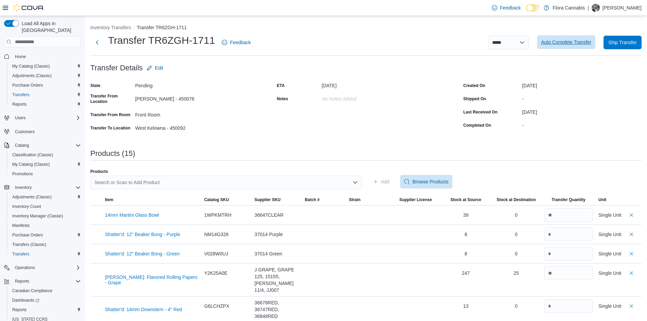
click at [578, 43] on span "Auto Complete Transfer" at bounding box center [566, 42] width 50 height 7
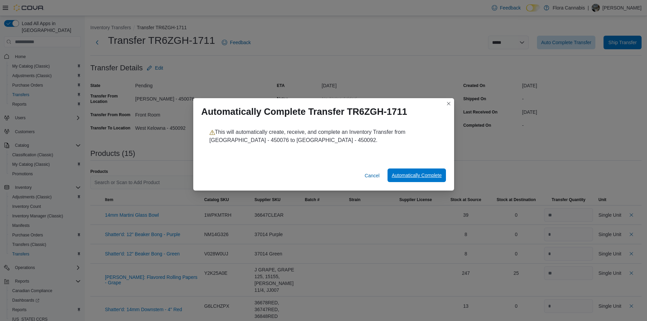
click at [403, 173] on span "Automatically Complete" at bounding box center [417, 175] width 50 height 7
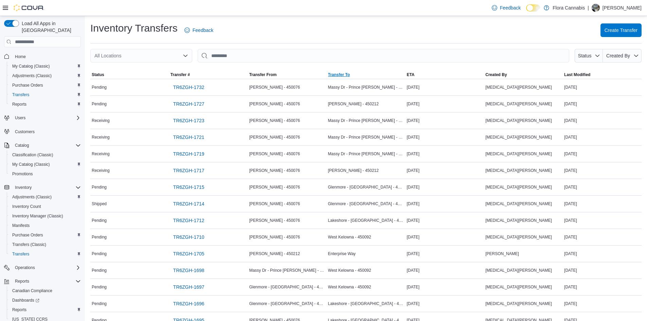
click at [336, 76] on span "Transfer To" at bounding box center [339, 74] width 22 height 5
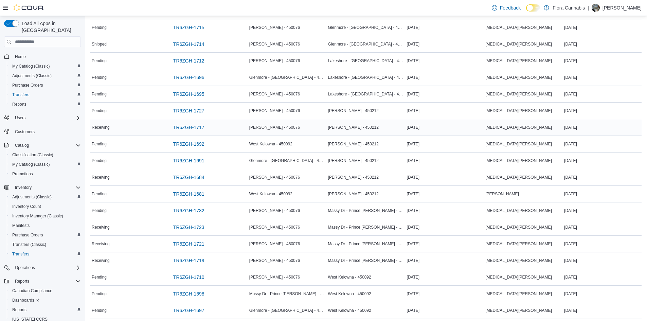
scroll to position [170, 0]
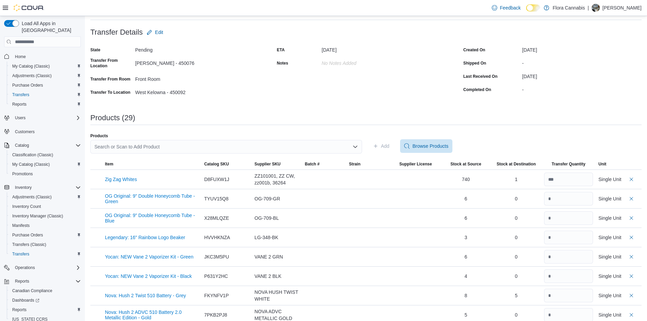
scroll to position [34, 0]
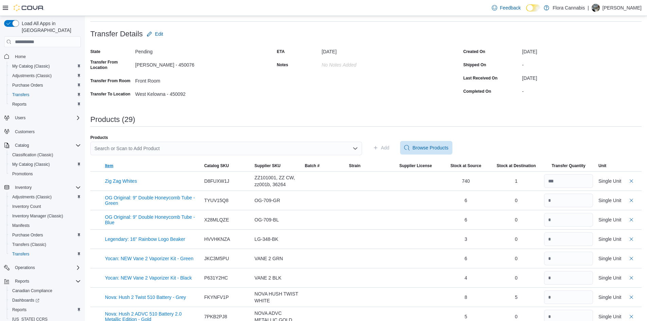
click at [108, 168] on span "Item" at bounding box center [109, 165] width 8 height 5
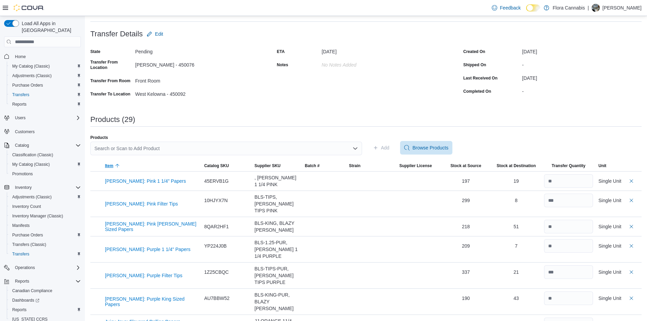
click at [108, 167] on span "Item" at bounding box center [109, 165] width 8 height 5
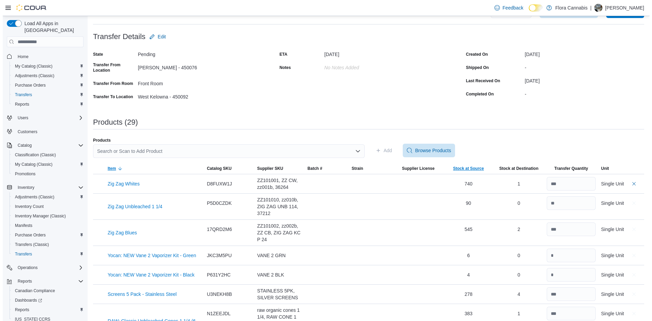
scroll to position [0, 0]
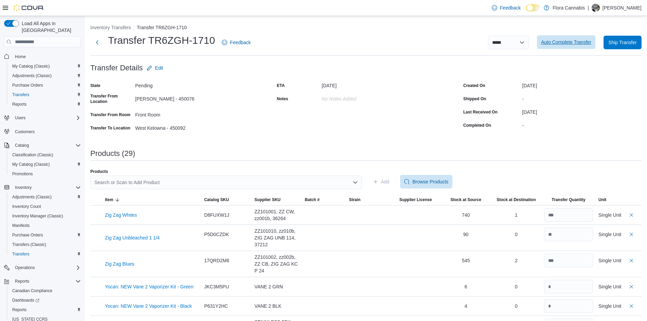
click at [591, 39] on span "Auto Complete Transfer" at bounding box center [566, 42] width 50 height 7
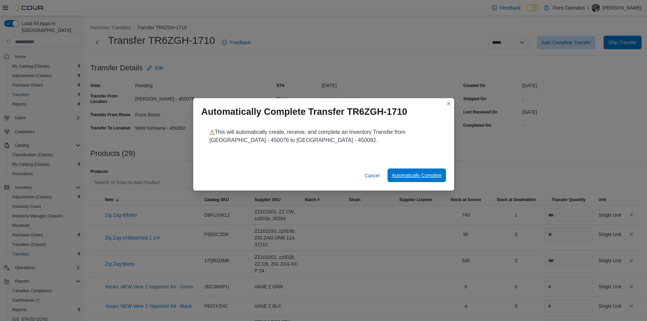
click at [405, 173] on span "Automatically Complete" at bounding box center [417, 175] width 50 height 7
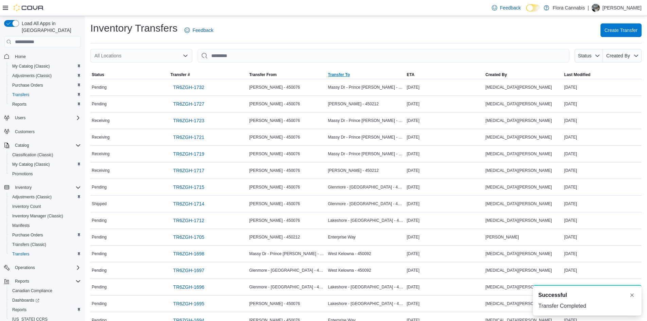
click at [350, 74] on span "Transfer To" at bounding box center [339, 74] width 22 height 5
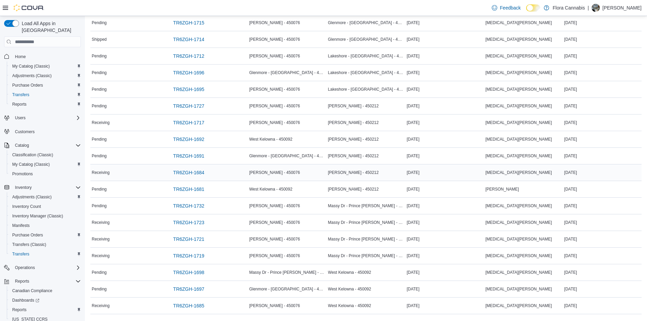
scroll to position [136, 0]
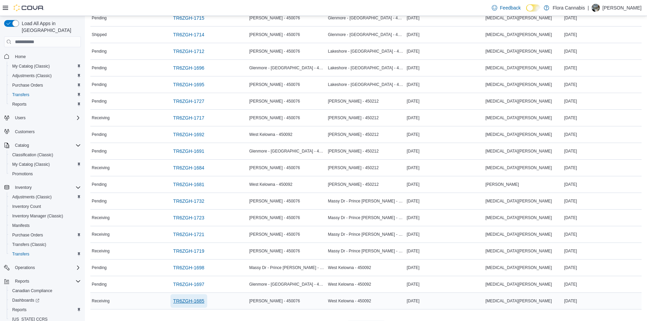
click at [186, 297] on span "TR6ZGH-1685" at bounding box center [188, 301] width 31 height 14
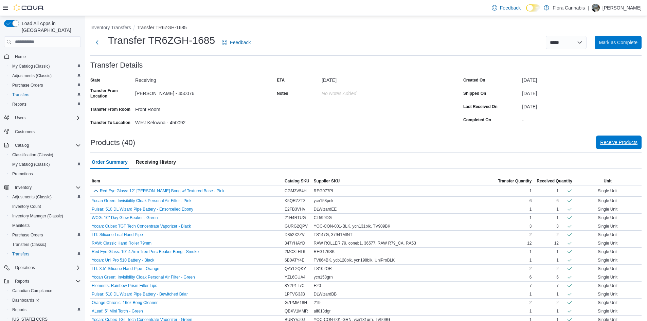
click at [626, 142] on span "Receive Products" at bounding box center [618, 142] width 37 height 7
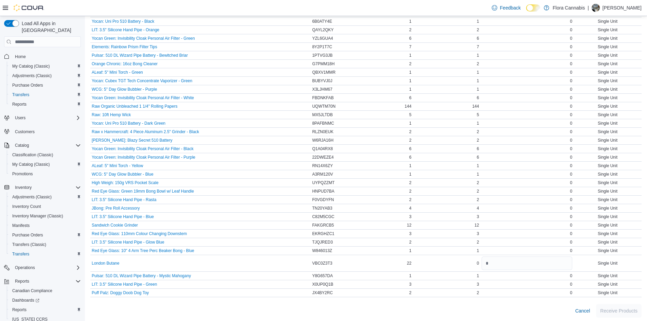
scroll to position [214, 0]
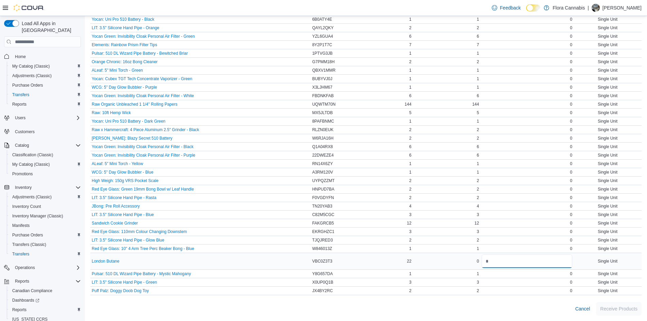
click at [507, 263] on input "number" at bounding box center [527, 261] width 91 height 14
click at [522, 266] on input "number" at bounding box center [527, 261] width 91 height 14
type input "**"
click at [629, 307] on span "Receive Products" at bounding box center [618, 308] width 37 height 7
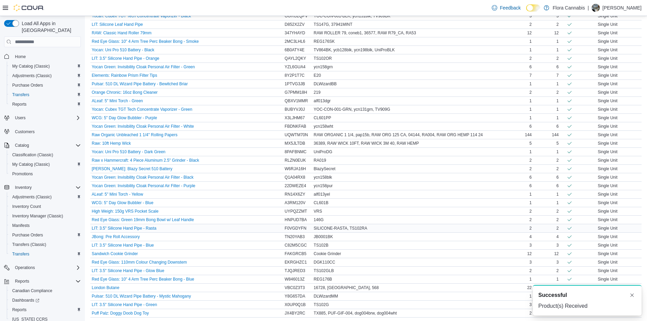
scroll to position [212, 0]
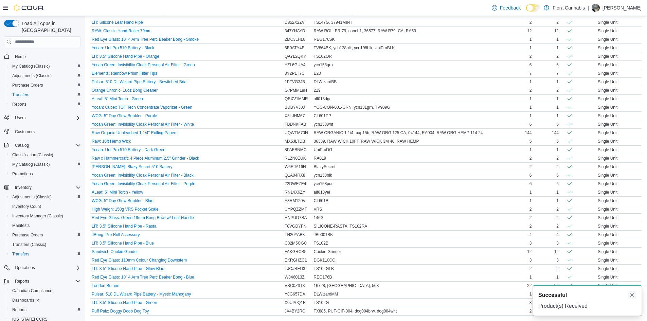
click at [633, 294] on button "Dismiss toast" at bounding box center [632, 295] width 8 height 8
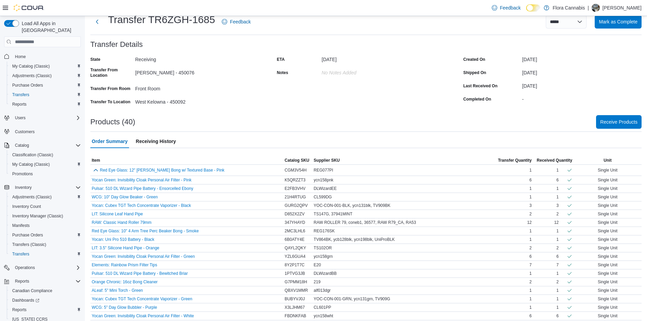
scroll to position [0, 0]
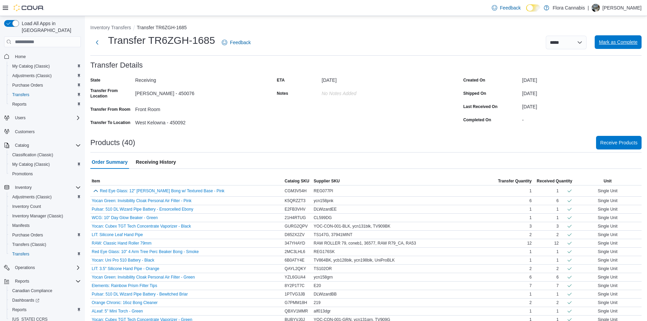
click at [628, 42] on span "Mark as Complete" at bounding box center [618, 42] width 39 height 7
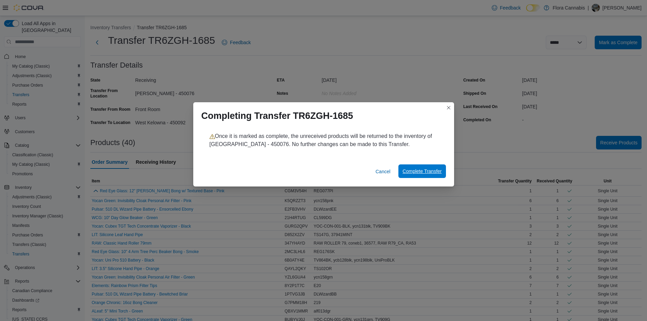
click at [419, 166] on span "Complete Transfer" at bounding box center [422, 171] width 39 height 14
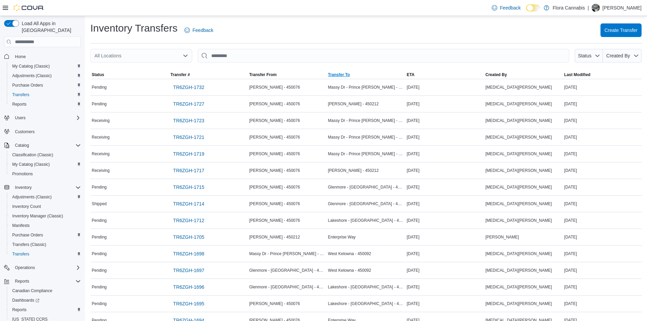
click at [348, 75] on span "Transfer To" at bounding box center [339, 74] width 22 height 5
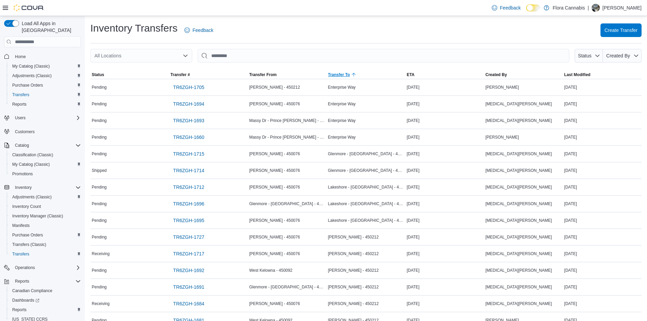
click at [348, 75] on span "Transfer To" at bounding box center [339, 74] width 22 height 5
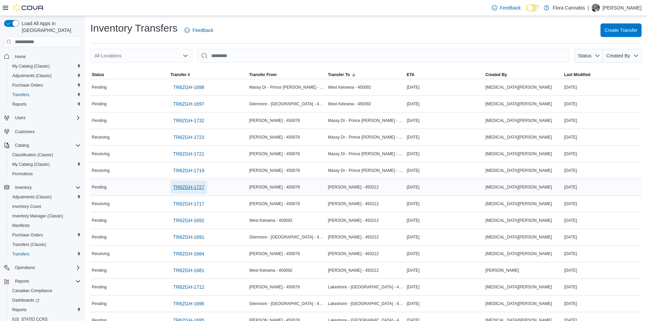
click at [181, 186] on span "TR6ZGH-1727" at bounding box center [188, 187] width 31 height 7
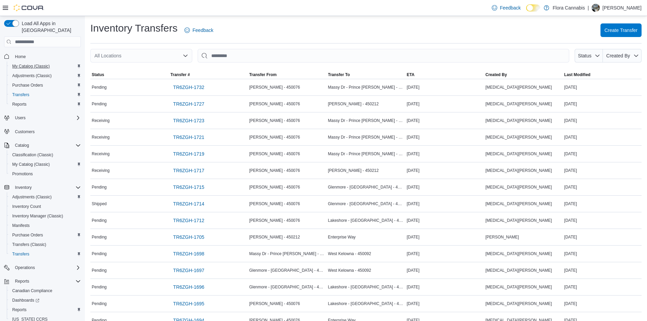
click at [52, 62] on div "My Catalog (Classic)" at bounding box center [45, 66] width 71 height 8
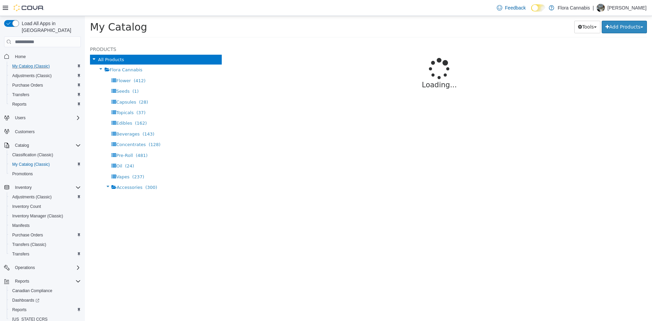
select select "**********"
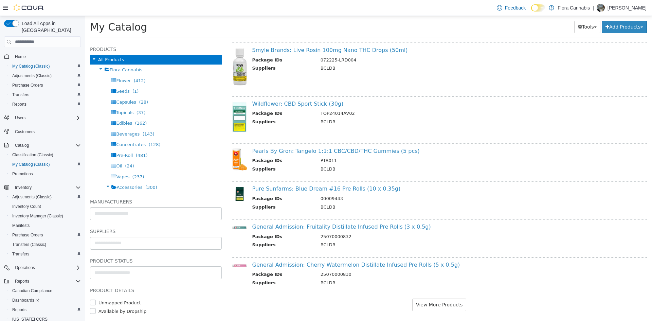
scroll to position [583, 0]
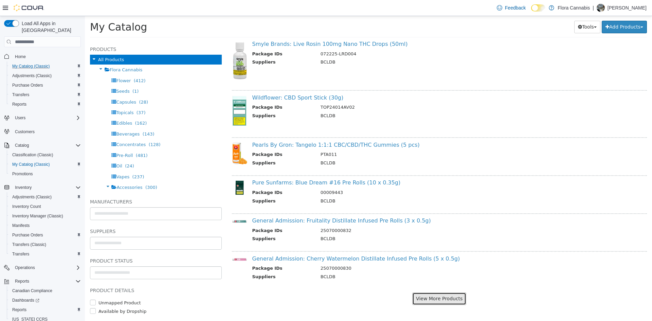
click at [445, 294] on button "View More Products" at bounding box center [439, 298] width 54 height 13
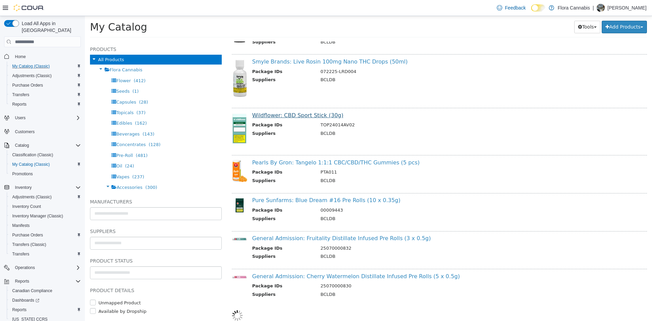
select select "**********"
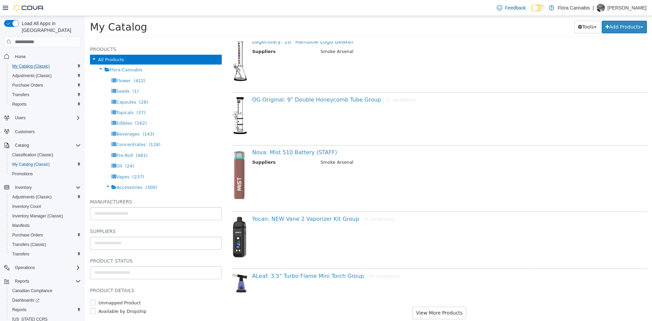
scroll to position [1374, 0]
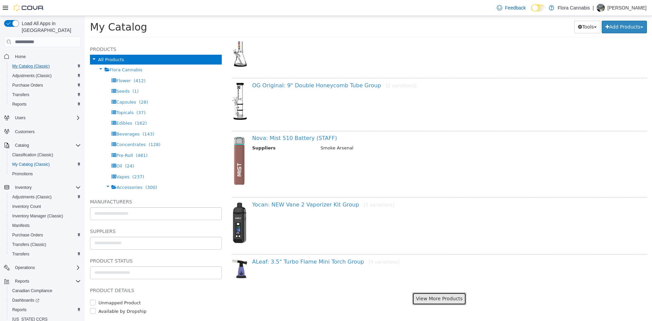
drag, startPoint x: 440, startPoint y: 295, endPoint x: 434, endPoint y: 298, distance: 5.9
click at [434, 298] on button "View More Products" at bounding box center [439, 298] width 54 height 13
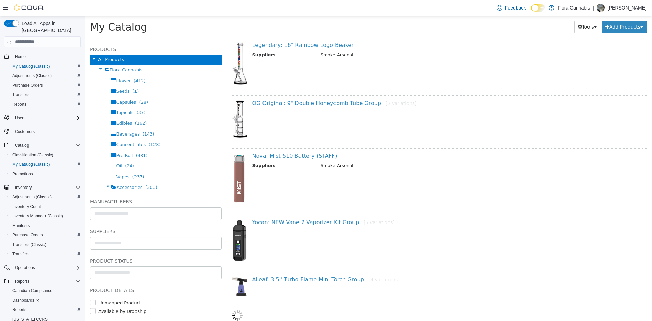
select select "**********"
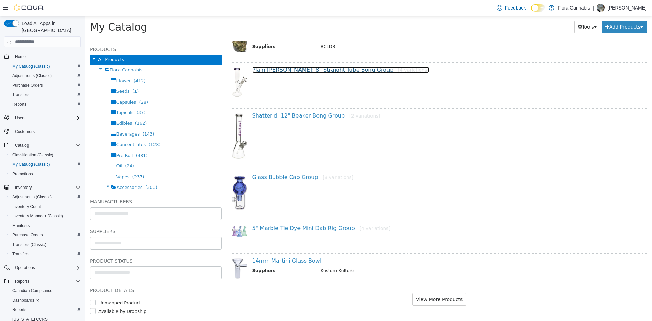
scroll to position [2196, 0]
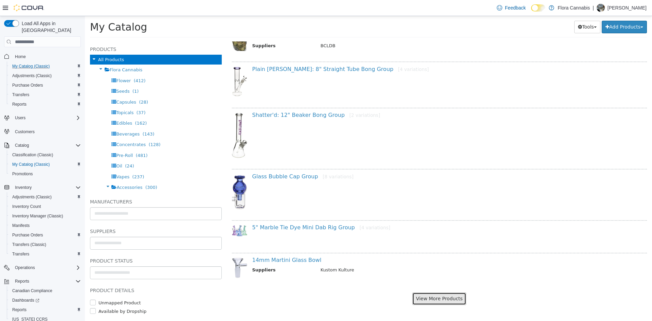
click at [426, 297] on button "View More Products" at bounding box center [439, 298] width 54 height 13
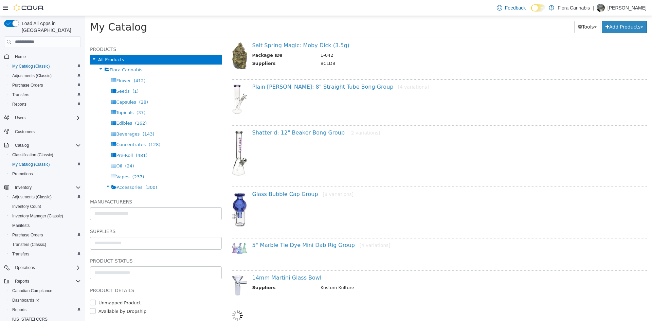
select select "**********"
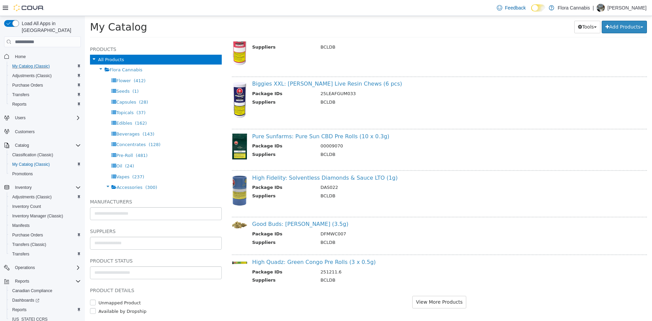
scroll to position [3003, 0]
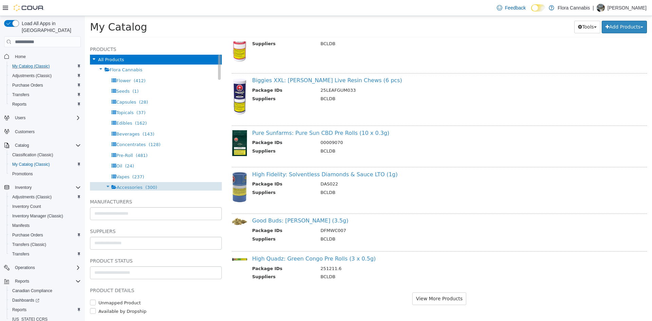
click at [148, 189] on span "(300)" at bounding box center [151, 187] width 12 height 5
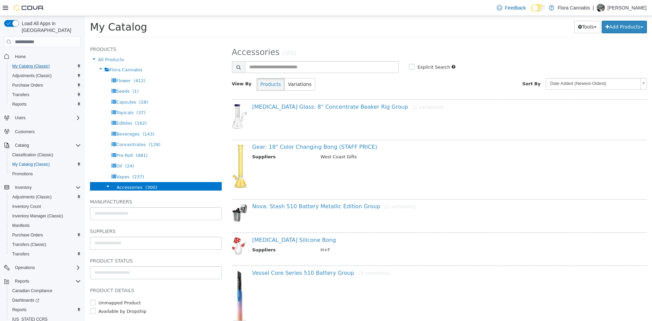
click at [588, 42] on body "Saving Bulk Changes... × My Catalog Tools Merge Products Map Private Products B…" at bounding box center [368, 29] width 567 height 26
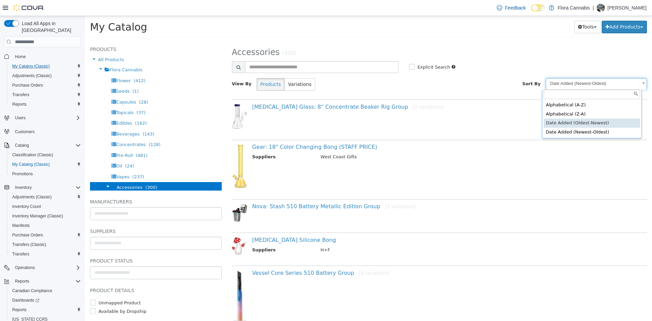
select select "**********"
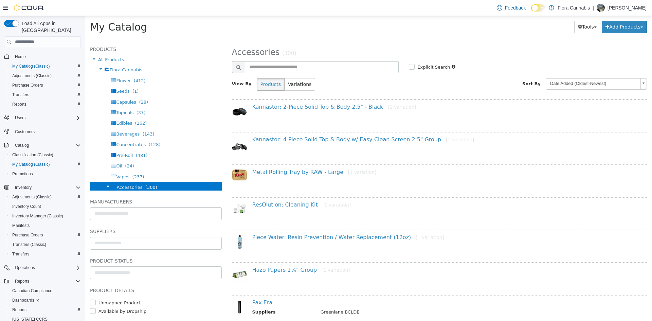
click at [569, 42] on body "Saving Bulk Changes... × My Catalog Tools Merge Products Map Private Products B…" at bounding box center [368, 29] width 567 height 26
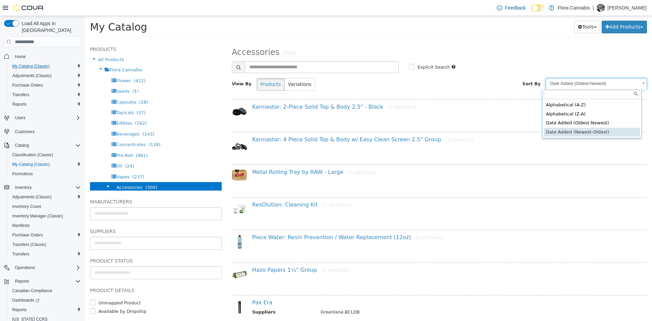
select select "**********"
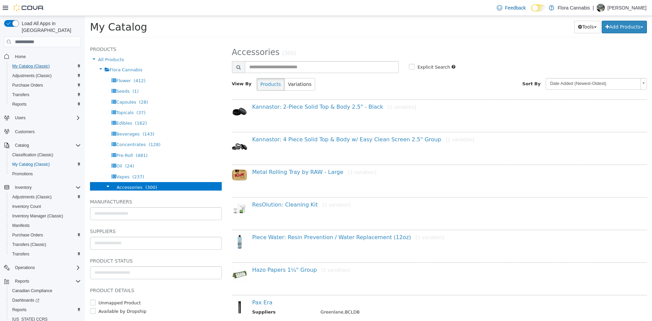
select select "**********"
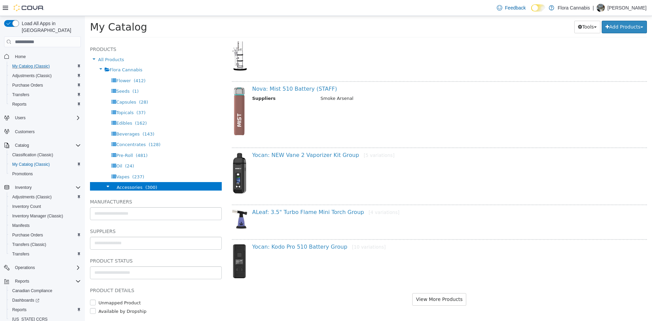
scroll to position [643, 0]
click at [452, 295] on button "View More Products" at bounding box center [439, 298] width 54 height 13
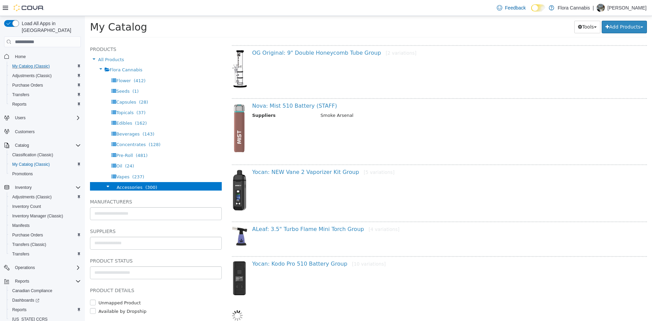
select select "**********"
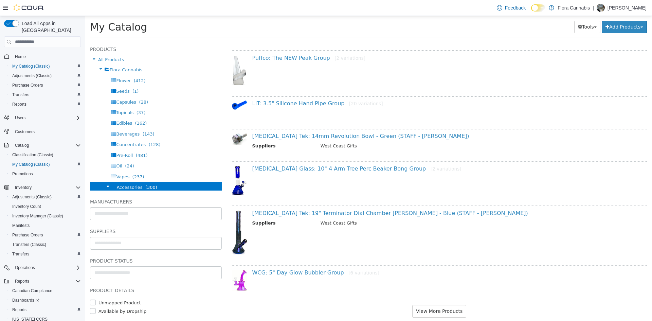
scroll to position [1453, 0]
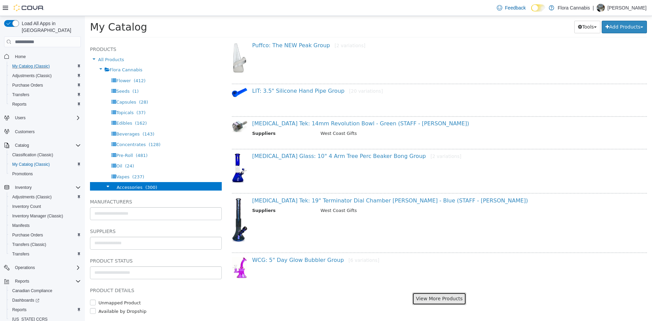
click at [429, 298] on button "View More Products" at bounding box center [439, 298] width 54 height 13
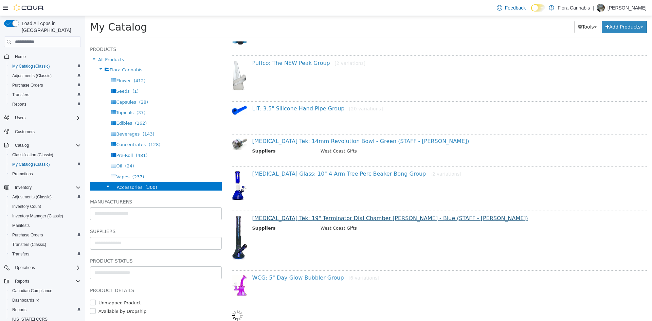
select select "**********"
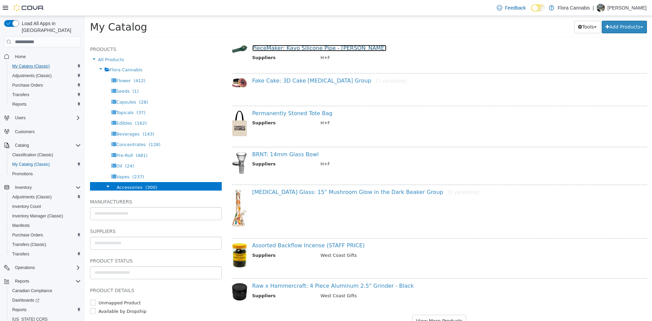
scroll to position [2195, 0]
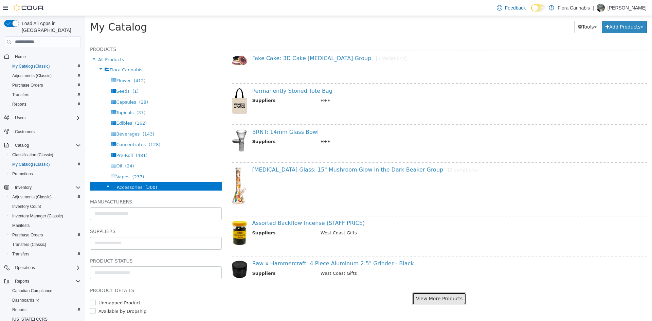
click at [423, 302] on button "View More Products" at bounding box center [439, 298] width 54 height 13
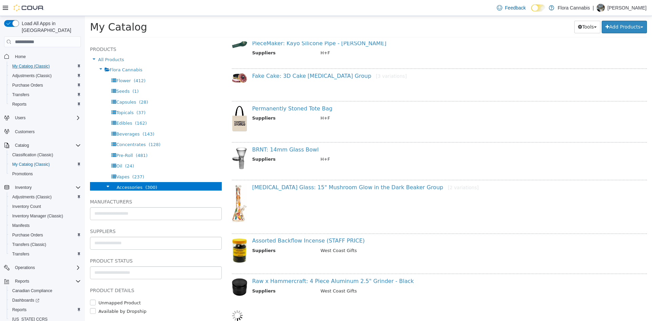
scroll to position [2177, 0]
select select "**********"
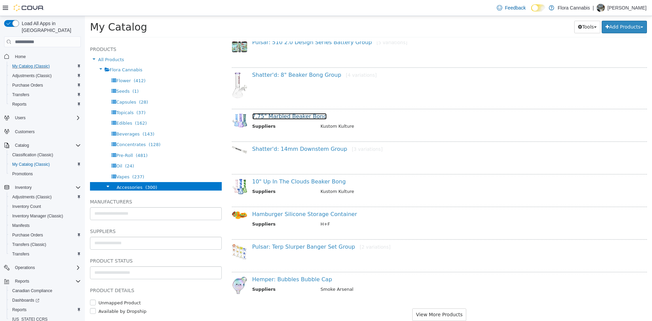
scroll to position [2953, 0]
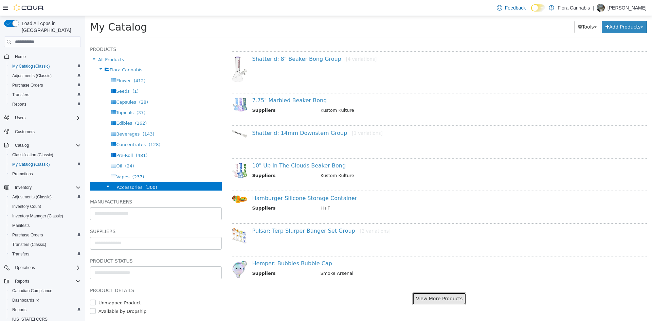
click at [439, 297] on button "View More Products" at bounding box center [439, 298] width 54 height 13
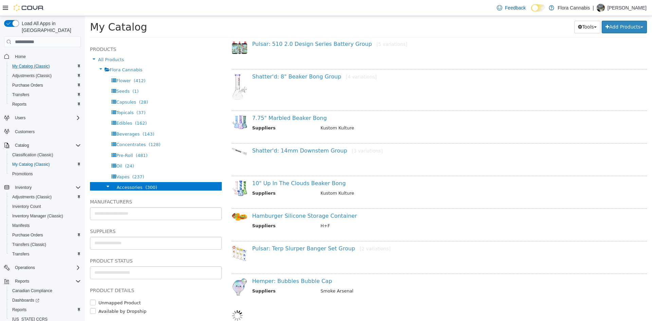
select select "**********"
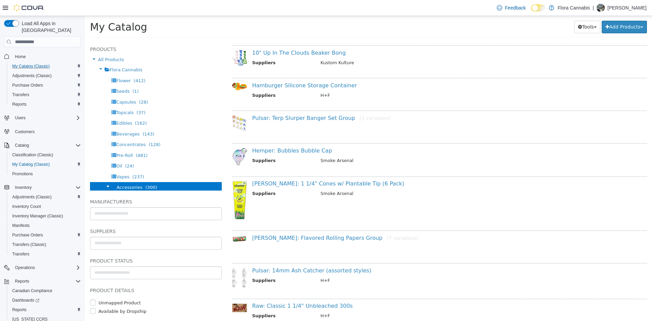
scroll to position [3105, 0]
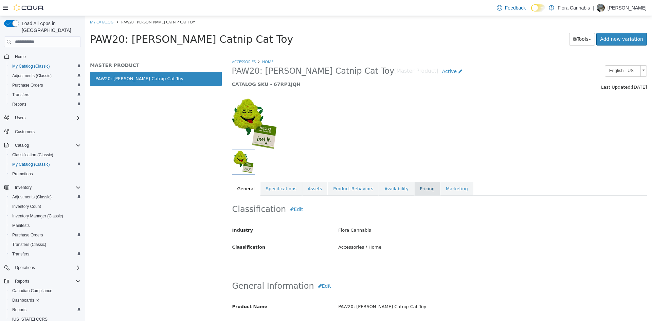
click at [414, 190] on link "Pricing" at bounding box center [427, 189] width 26 height 14
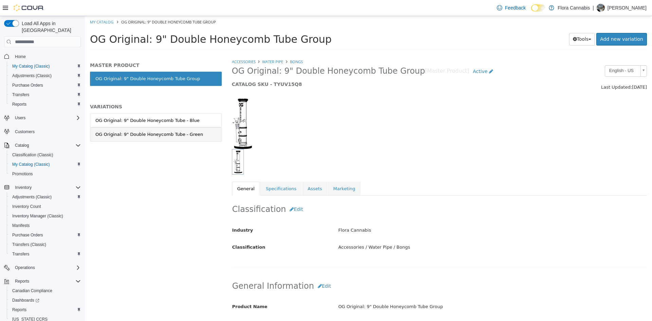
click at [172, 138] on link "OG Original: 9" Double Honeycomb Tube - Green" at bounding box center [156, 134] width 132 height 14
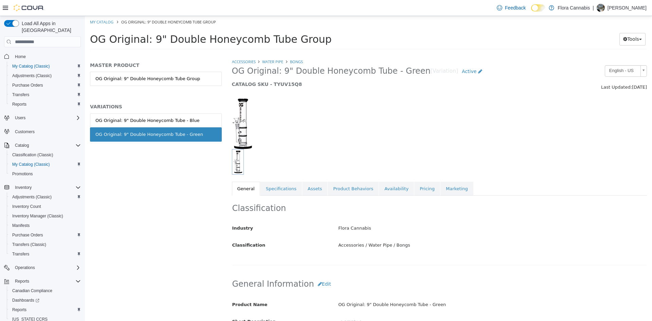
click at [183, 122] on div "OG Original: 9" Double Honeycomb Tube - Blue" at bounding box center [147, 120] width 104 height 7
click at [417, 191] on link "Pricing" at bounding box center [427, 189] width 26 height 14
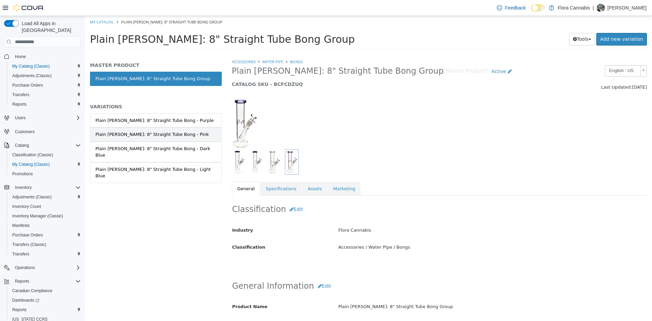
click at [173, 137] on link "Plain [PERSON_NAME]: 8" Straight Tube Bong - Pink" at bounding box center [156, 134] width 132 height 14
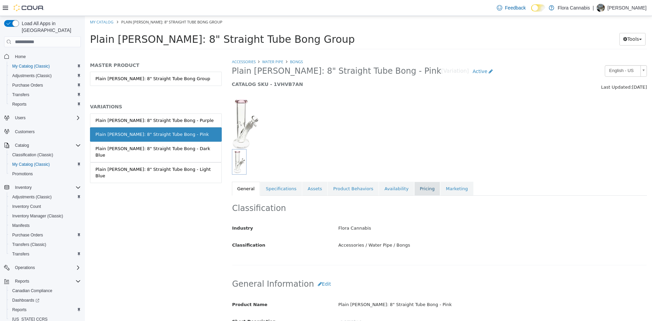
click at [414, 194] on link "Pricing" at bounding box center [427, 189] width 26 height 14
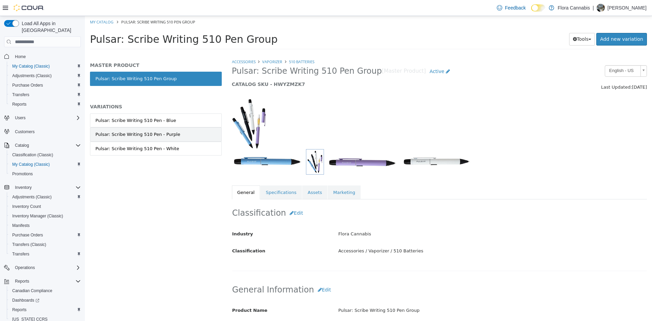
click at [156, 135] on div "Pulsar: Scribe Writing 510 Pen - Purple" at bounding box center [137, 134] width 85 height 7
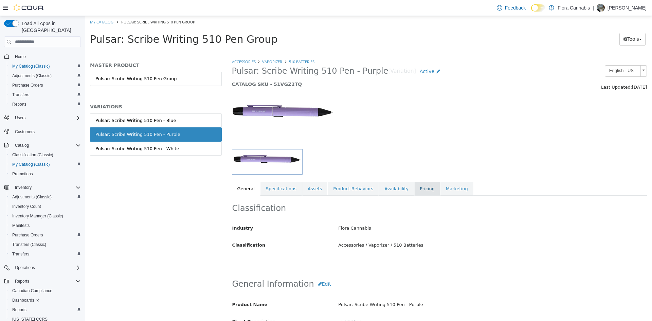
click at [414, 187] on link "Pricing" at bounding box center [427, 189] width 26 height 14
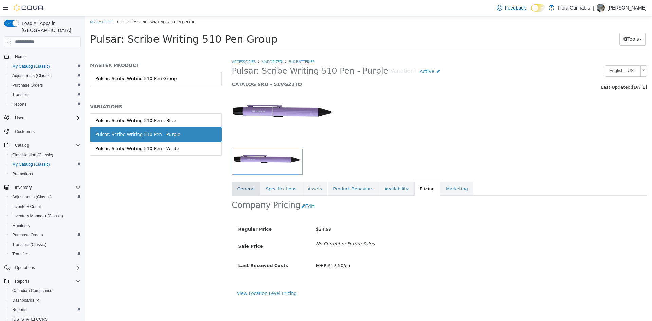
click at [245, 190] on link "General" at bounding box center [246, 189] width 28 height 14
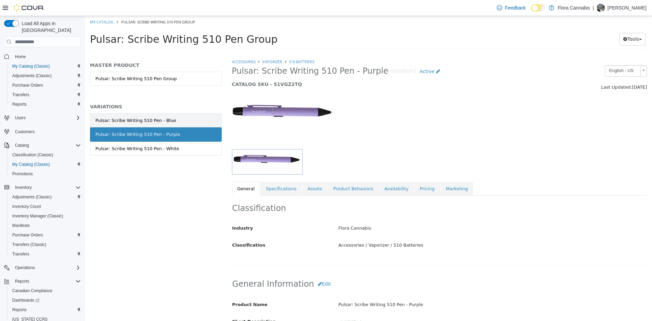
click at [174, 123] on link "Pulsar: Scribe Writing 510 Pen - Blue" at bounding box center [156, 120] width 132 height 14
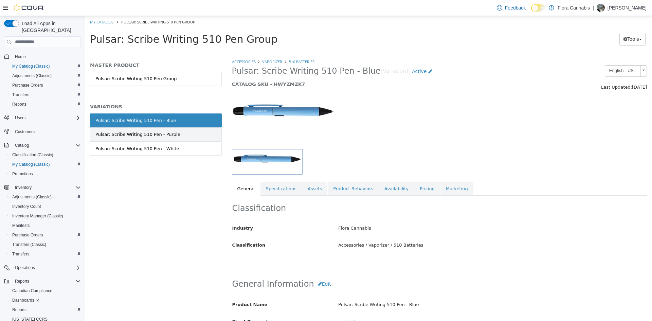
click at [176, 136] on link "Pulsar: Scribe Writing 510 Pen - Purple" at bounding box center [156, 134] width 132 height 14
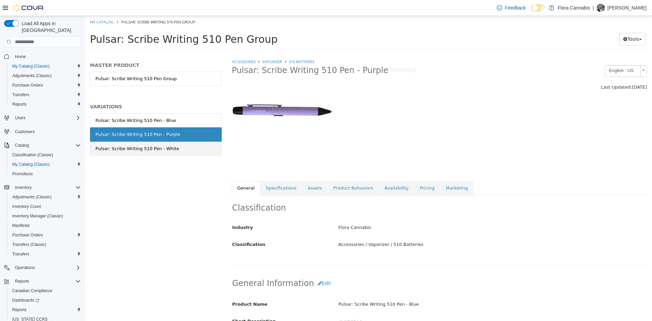
click at [176, 148] on link "Pulsar: Scribe Writing 510 Pen - White" at bounding box center [156, 149] width 132 height 14
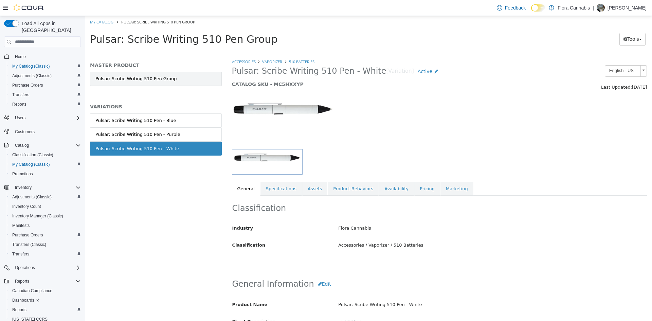
click at [186, 79] on link "Pulsar: Scribe Writing 510 Pen Group" at bounding box center [156, 79] width 132 height 14
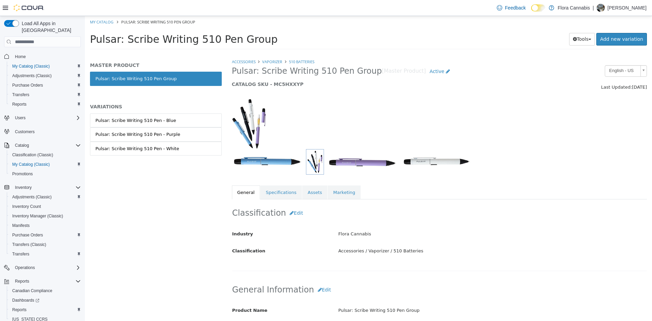
click at [257, 131] on img at bounding box center [249, 123] width 34 height 51
click at [321, 162] on img "button" at bounding box center [314, 161] width 15 height 23
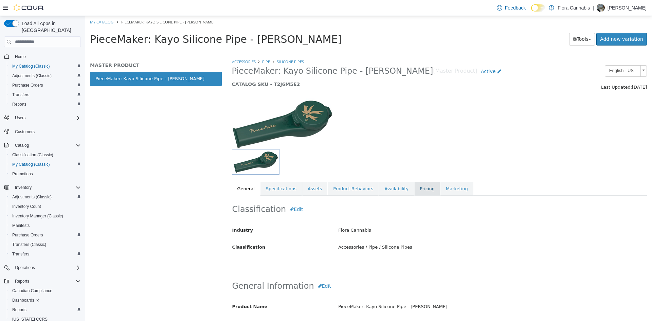
click at [414, 192] on link "Pricing" at bounding box center [427, 189] width 26 height 14
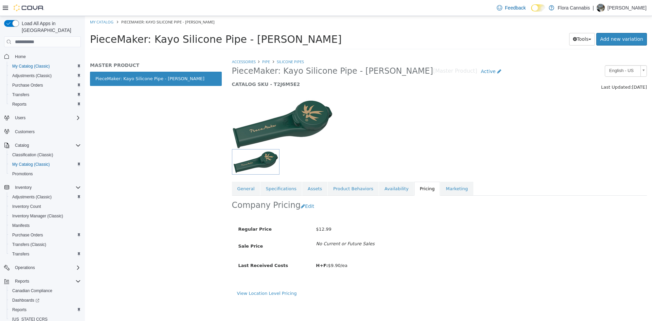
click at [389, 189] on link "Availability" at bounding box center [396, 189] width 35 height 14
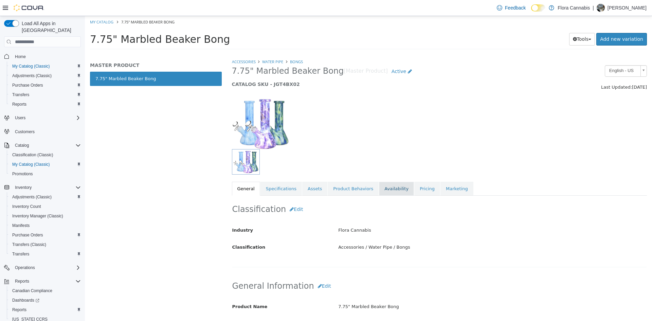
click at [392, 187] on link "Availability" at bounding box center [396, 189] width 35 height 14
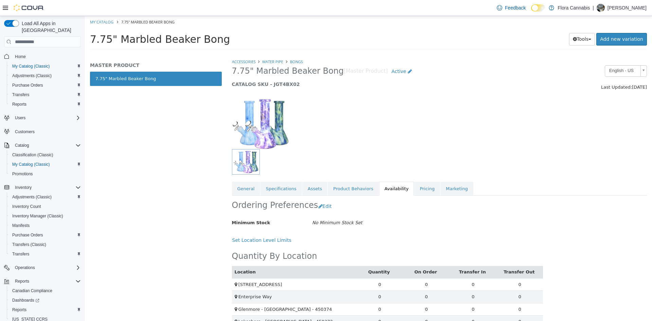
scroll to position [64, 0]
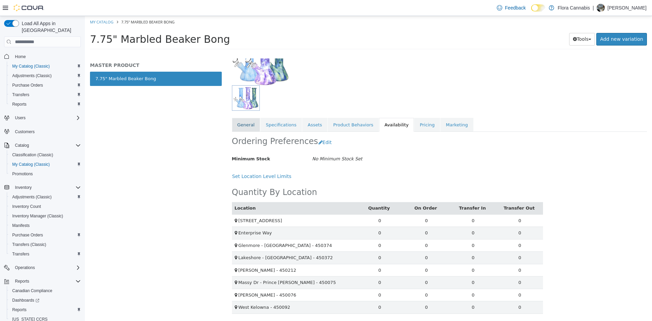
click at [255, 123] on link "General" at bounding box center [246, 125] width 28 height 14
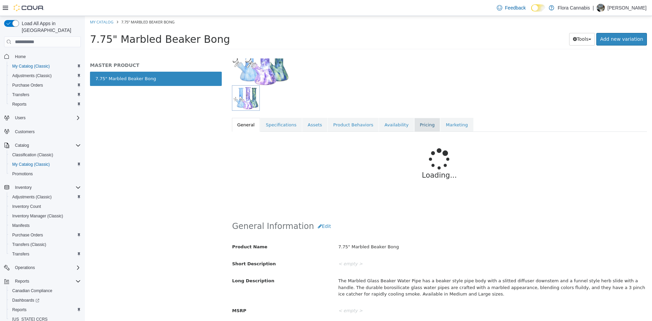
click at [415, 129] on link "Pricing" at bounding box center [427, 125] width 26 height 14
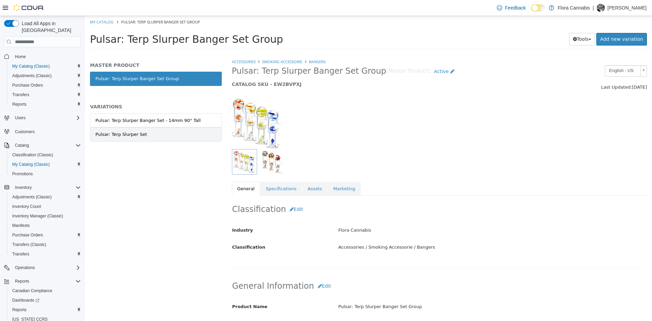
click at [140, 137] on div "Pulsar: Terp Slurper Set" at bounding box center [121, 134] width 52 height 7
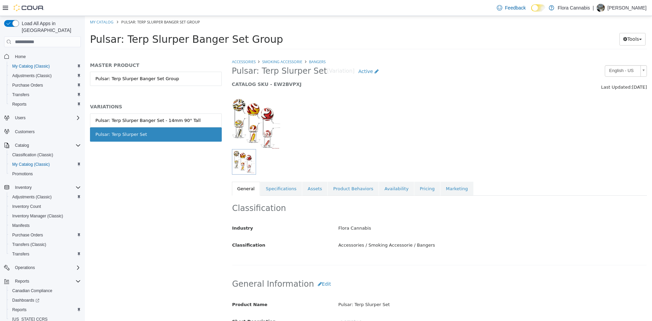
click at [145, 124] on link "Pulsar: Terp Slurper Banger Set - 14mm 90° Tall" at bounding box center [156, 120] width 132 height 14
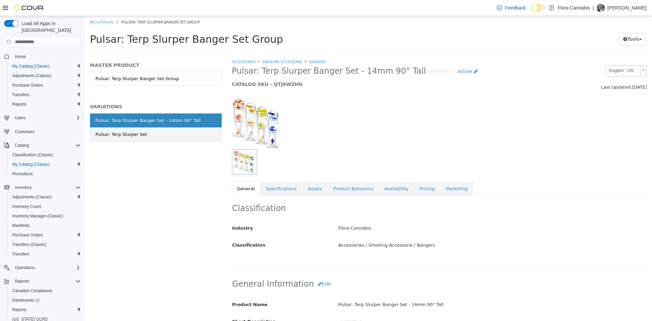
click at [146, 139] on link "Pulsar: Terp Slurper Set" at bounding box center [156, 134] width 132 height 14
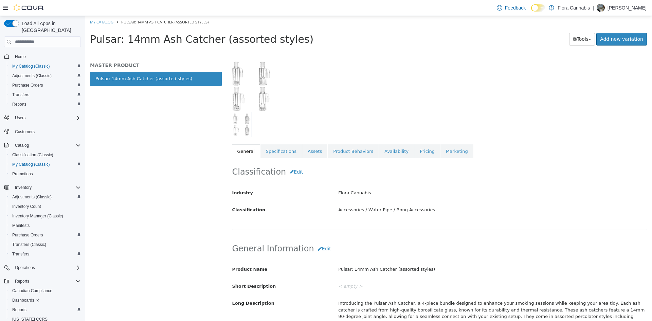
scroll to position [34, 0]
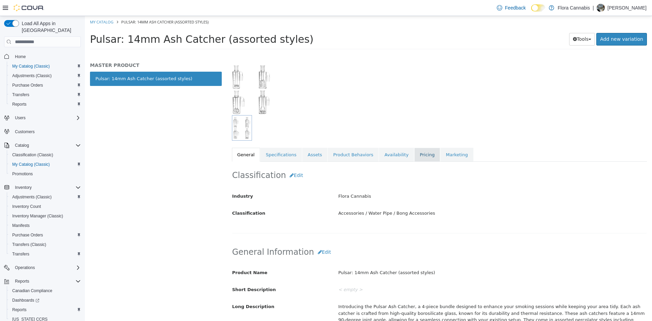
click at [414, 150] on link "Pricing" at bounding box center [427, 155] width 26 height 14
